Goal: Transaction & Acquisition: Purchase product/service

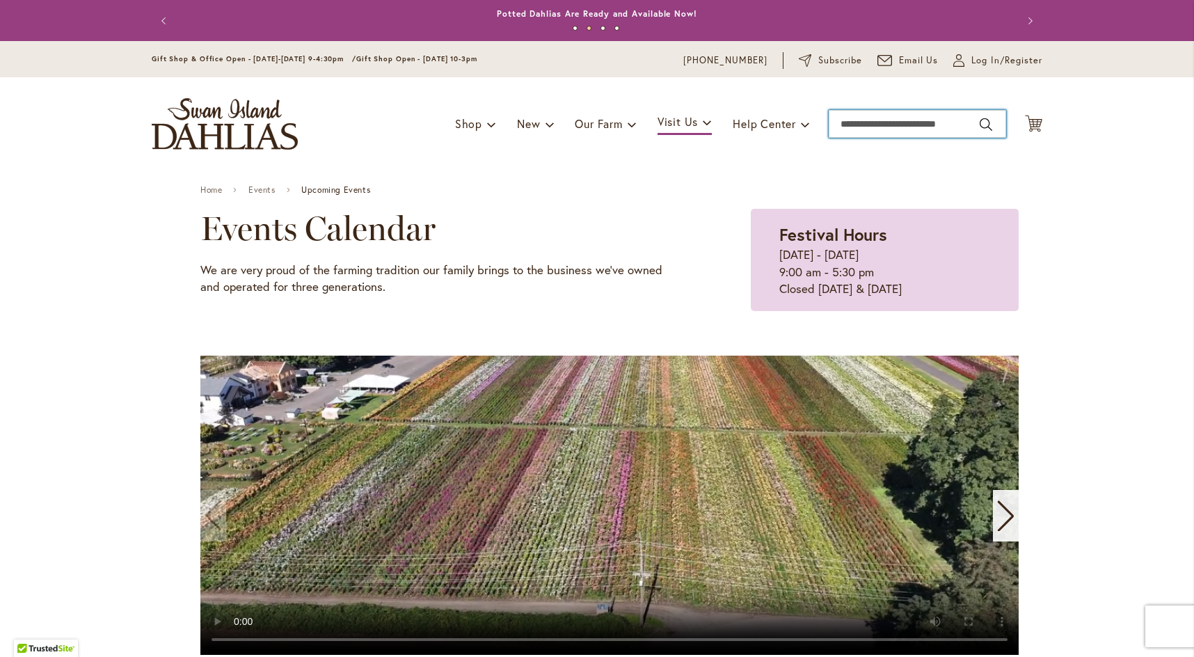
click at [847, 114] on input "Search" at bounding box center [917, 124] width 177 height 28
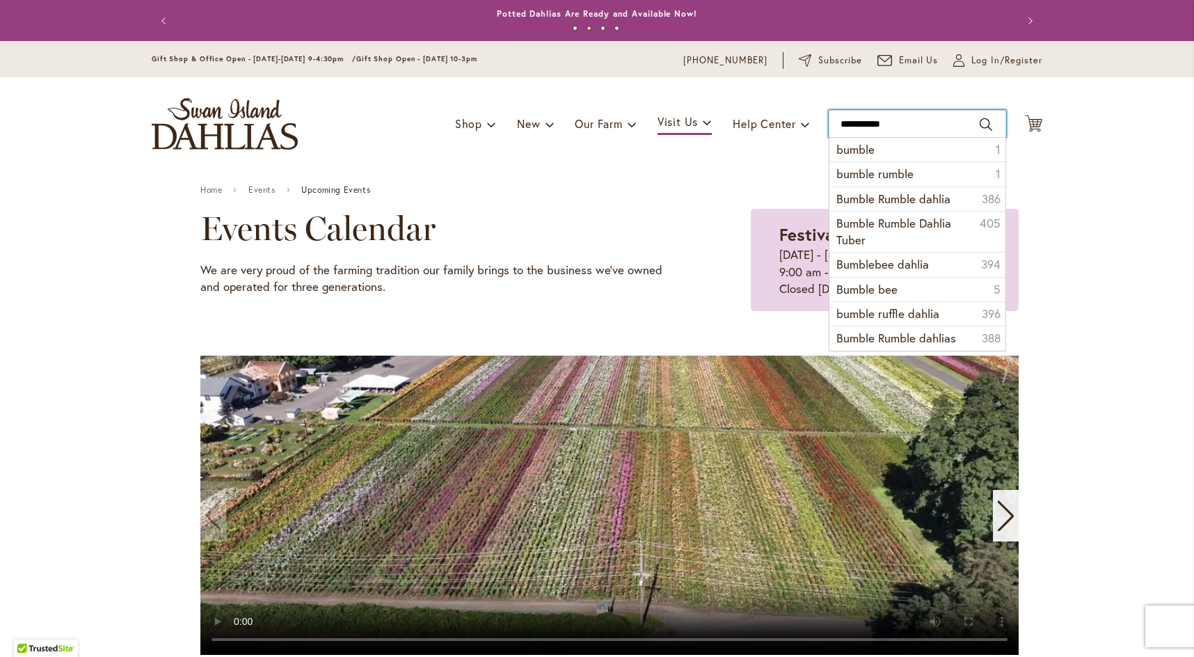
type input "**********"
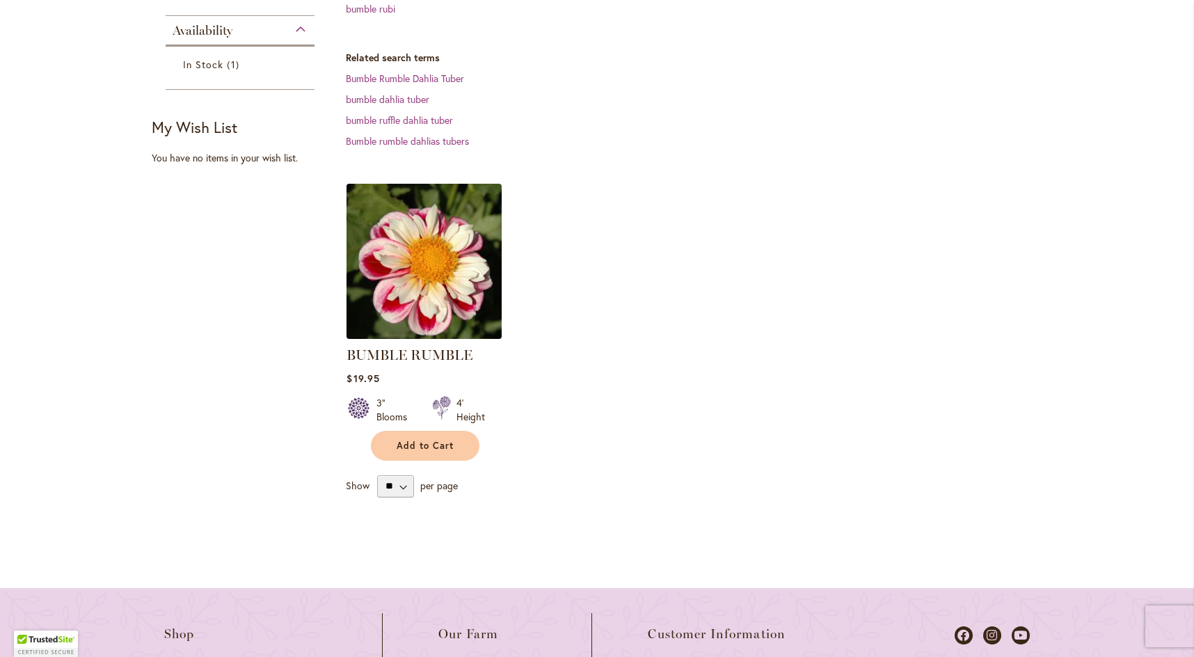
scroll to position [348, 0]
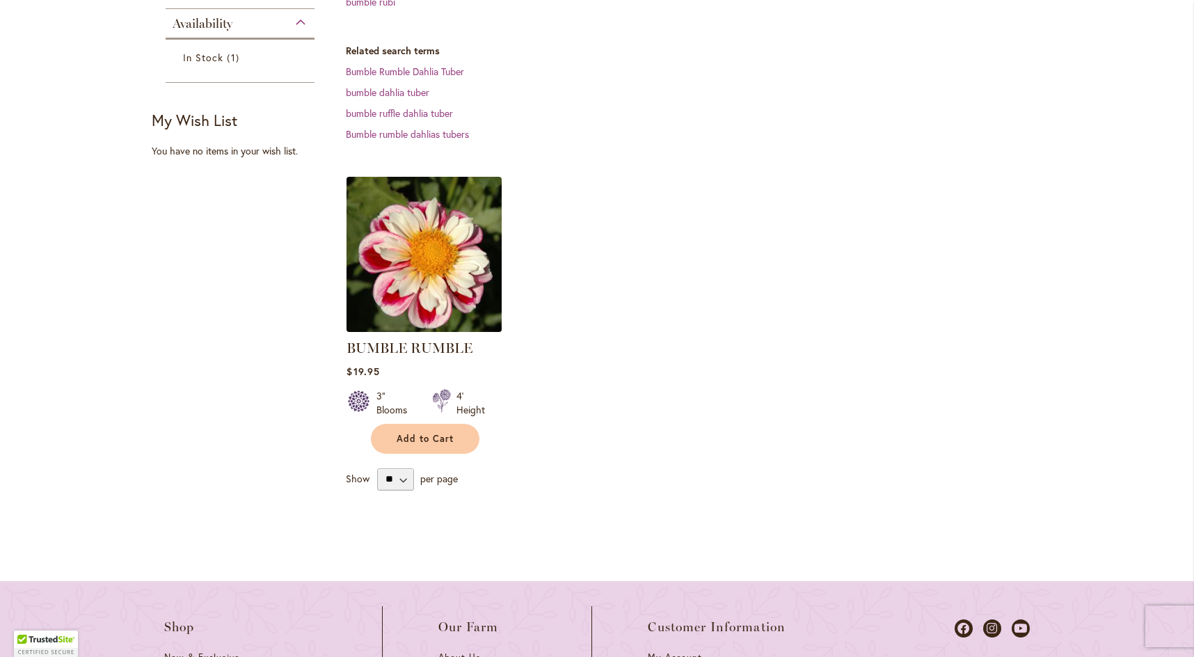
click at [426, 260] on img at bounding box center [424, 254] width 163 height 163
